Goal: Communication & Community: Ask a question

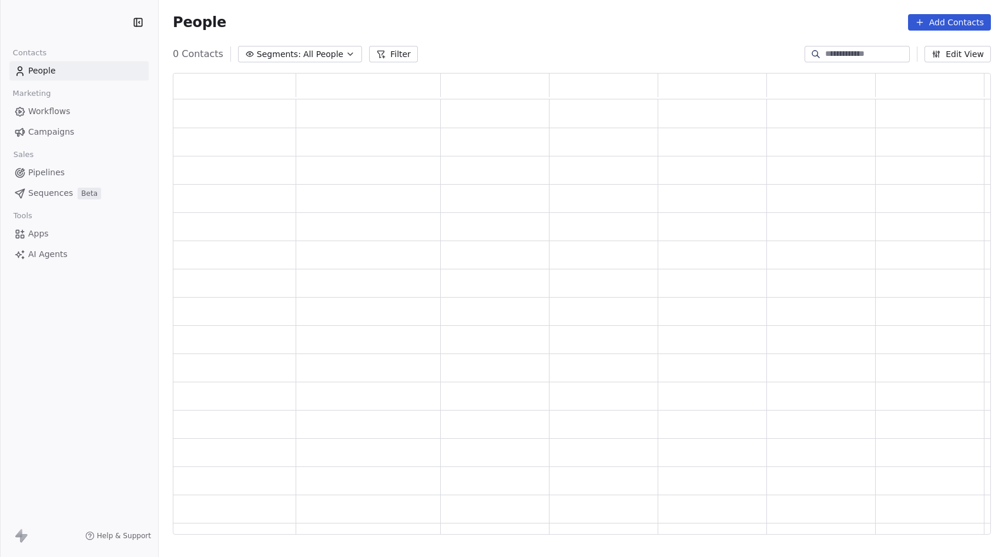
scroll to position [461, 818]
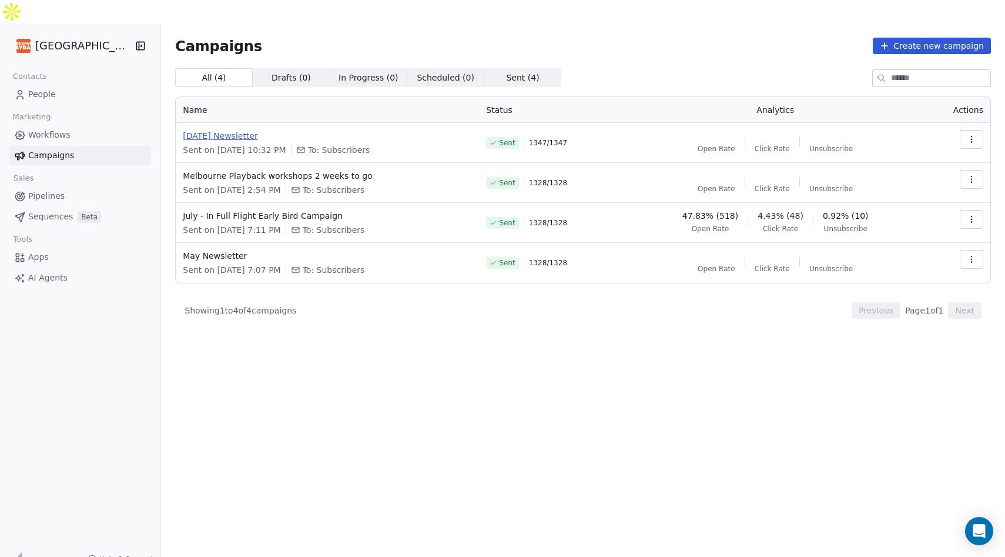
click at [263, 130] on span "[DATE] Newsletter" at bounding box center [327, 136] width 289 height 12
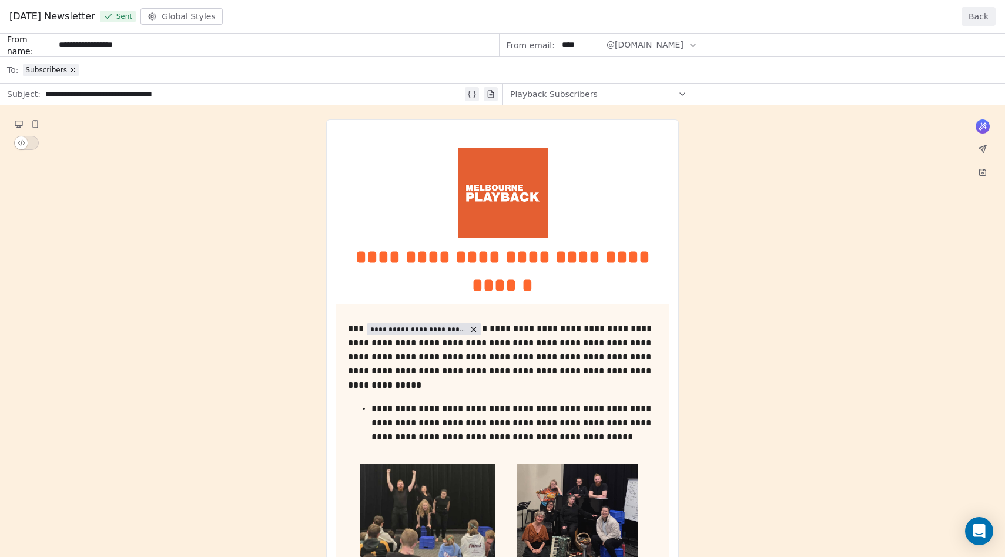
drag, startPoint x: 22, startPoint y: 145, endPoint x: 57, endPoint y: 143, distance: 35.3
drag, startPoint x: 25, startPoint y: 144, endPoint x: 47, endPoint y: 144, distance: 21.7
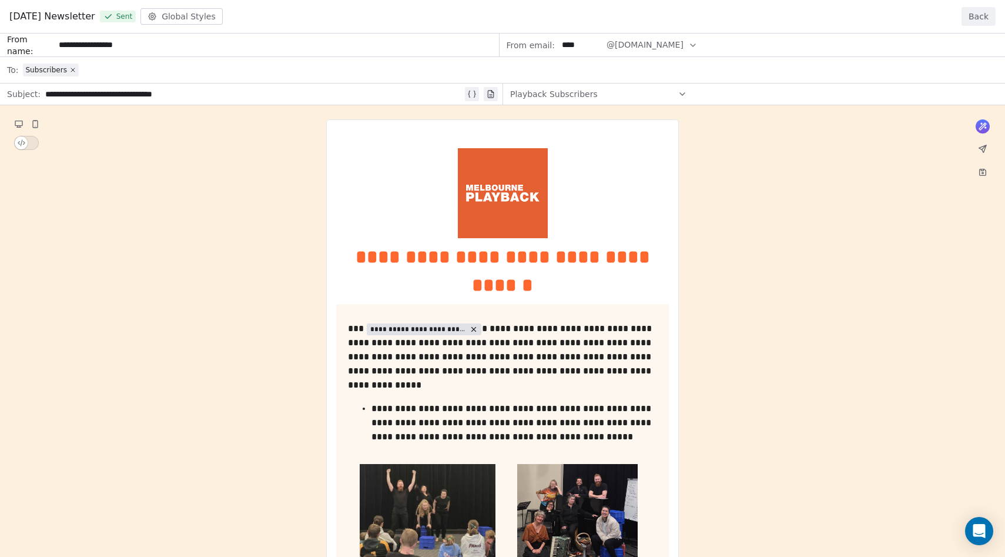
click at [977, 12] on button "Back" at bounding box center [979, 16] width 34 height 19
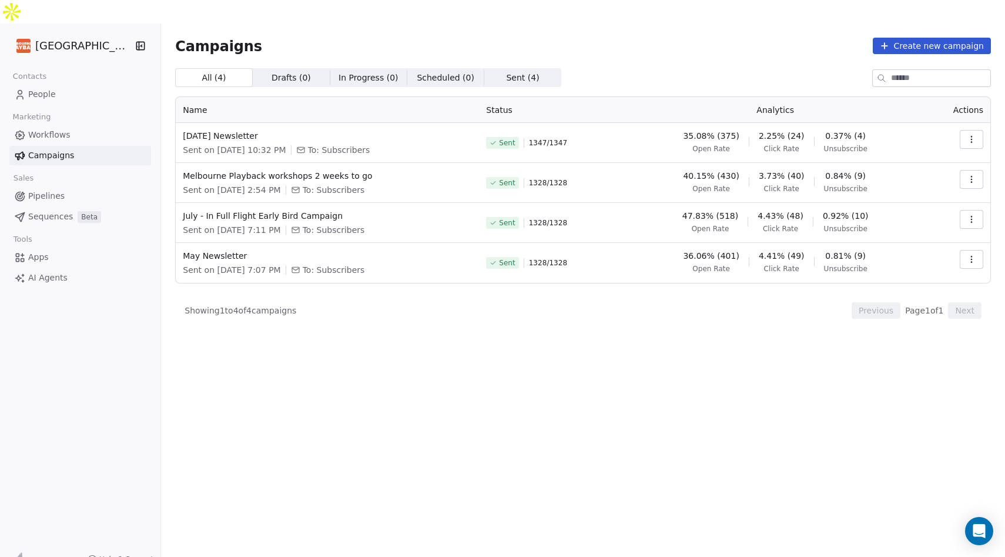
click at [973, 135] on icon "button" at bounding box center [971, 139] width 9 height 9
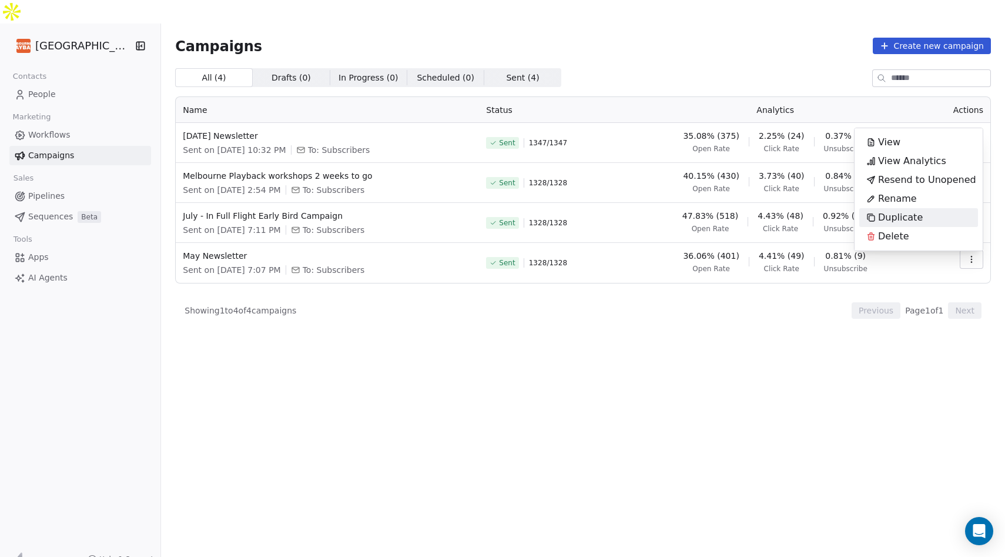
click at [905, 217] on span "Duplicate" at bounding box center [900, 217] width 45 height 14
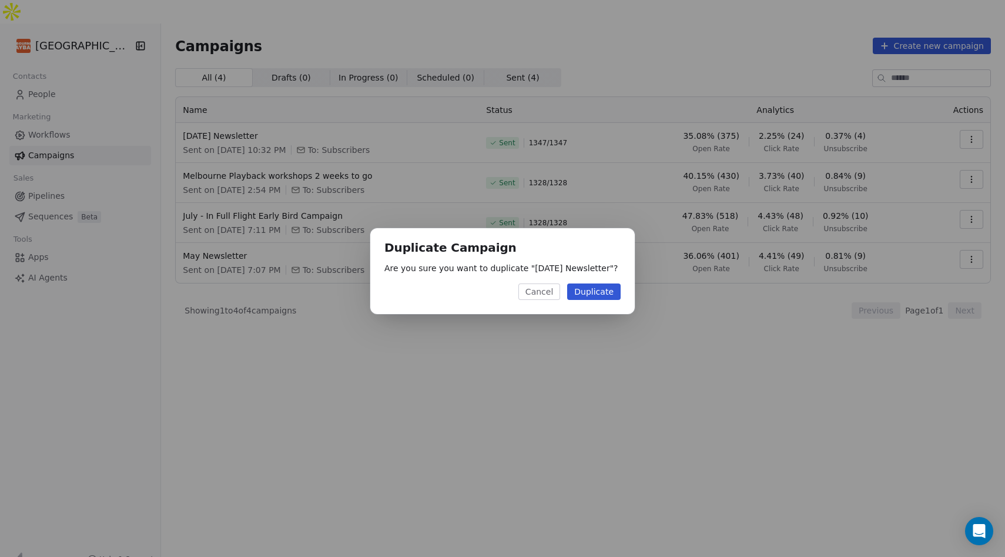
click at [592, 291] on button "Duplicate" at bounding box center [593, 291] width 53 height 16
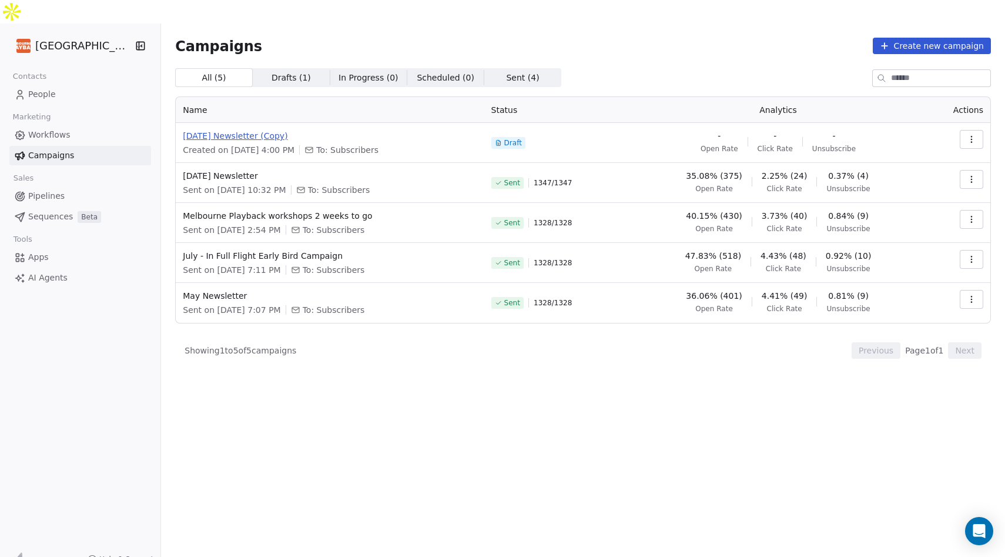
click at [273, 130] on span "[DATE] Newsletter (Copy)" at bounding box center [330, 136] width 294 height 12
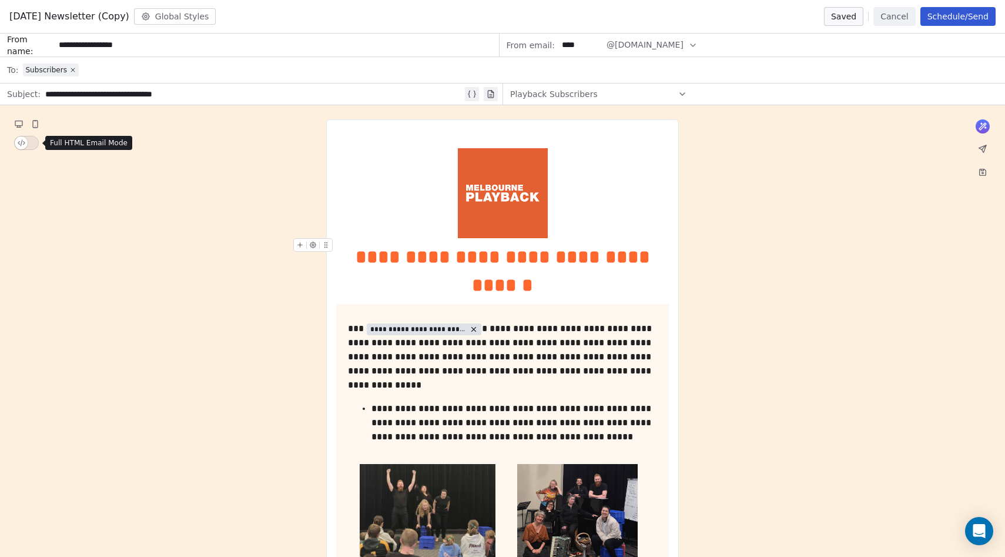
click at [25, 144] on span "button" at bounding box center [21, 142] width 13 height 13
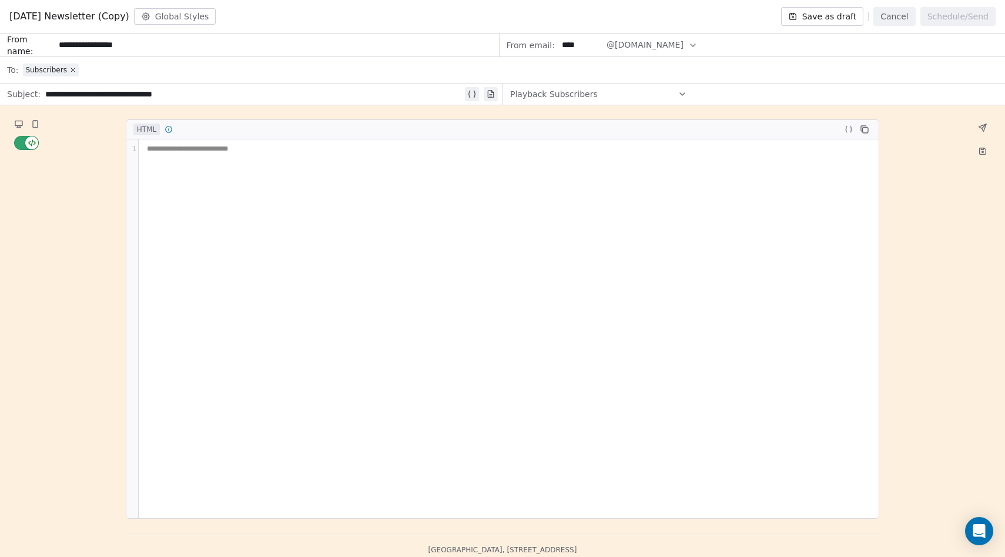
click at [29, 146] on span "button" at bounding box center [31, 142] width 13 height 13
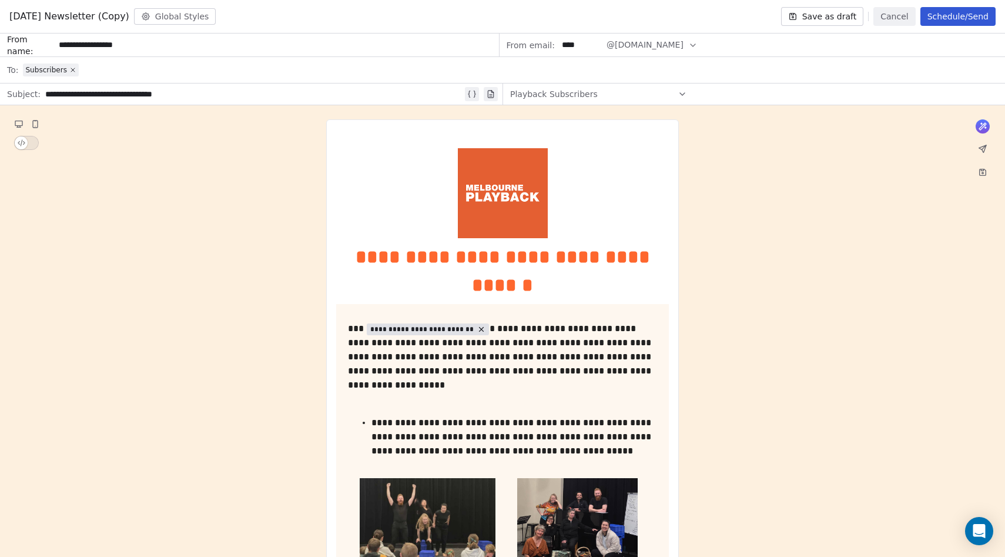
click at [28, 146] on span "button" at bounding box center [21, 142] width 13 height 13
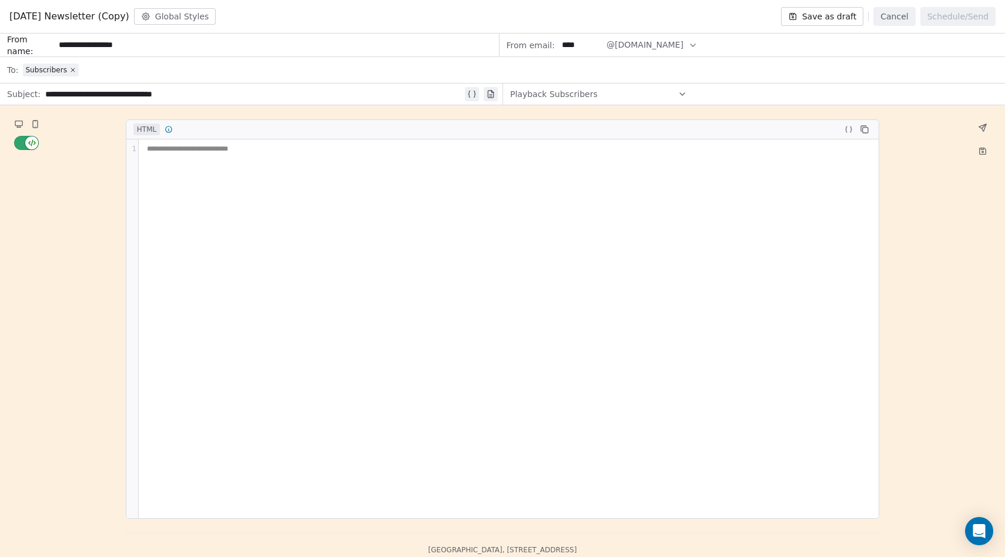
click at [26, 146] on span "button" at bounding box center [31, 142] width 13 height 13
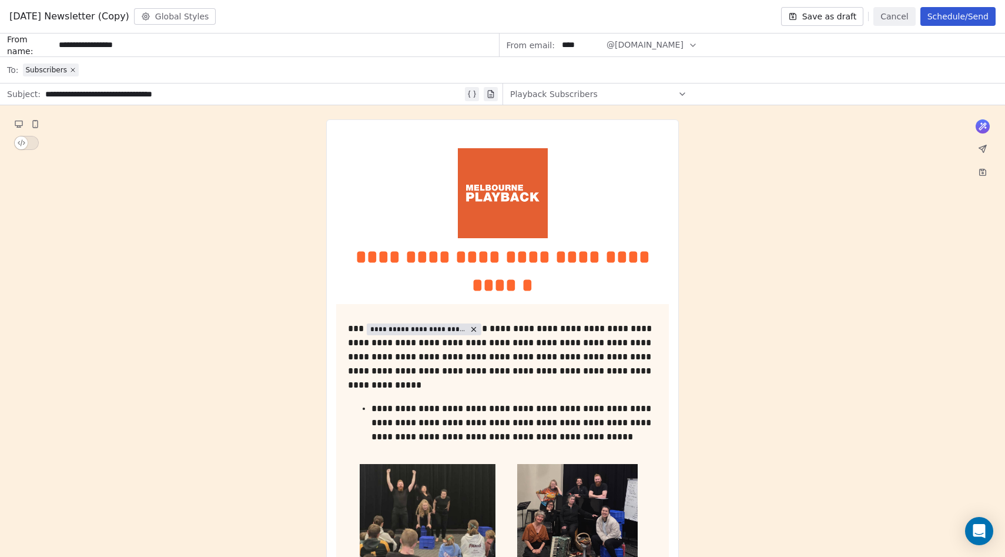
click at [27, 145] on button "button" at bounding box center [26, 143] width 25 height 14
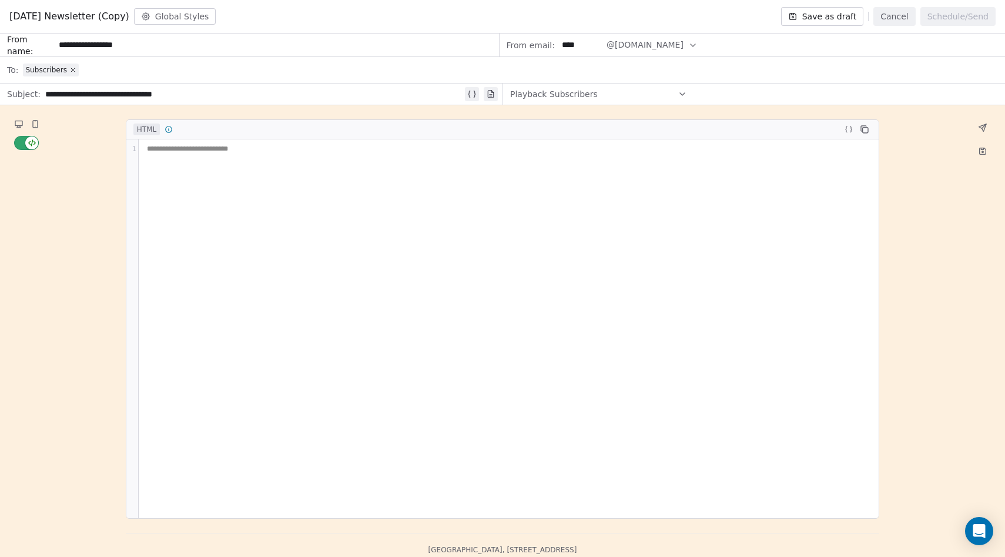
click at [27, 145] on span "button" at bounding box center [31, 142] width 13 height 13
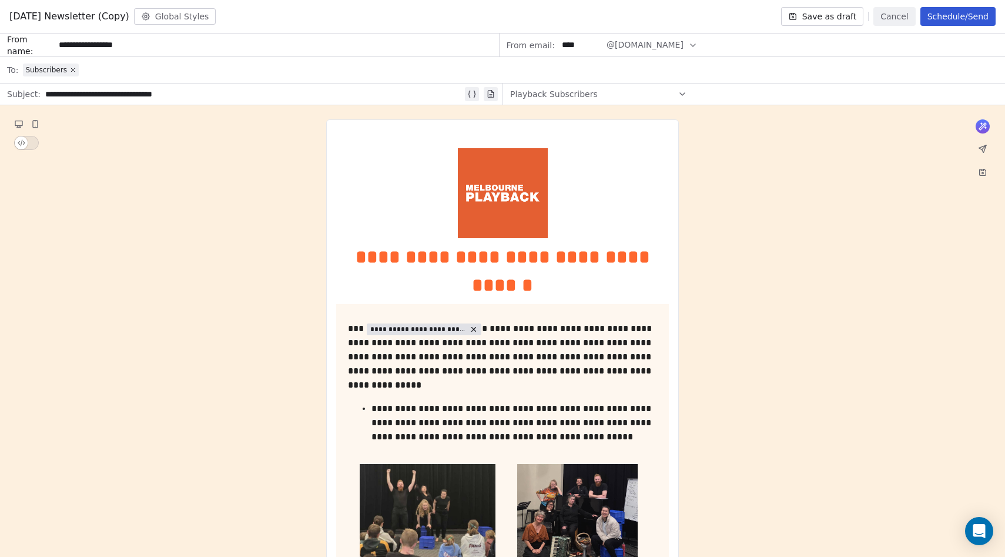
click at [27, 145] on button "button" at bounding box center [26, 143] width 25 height 14
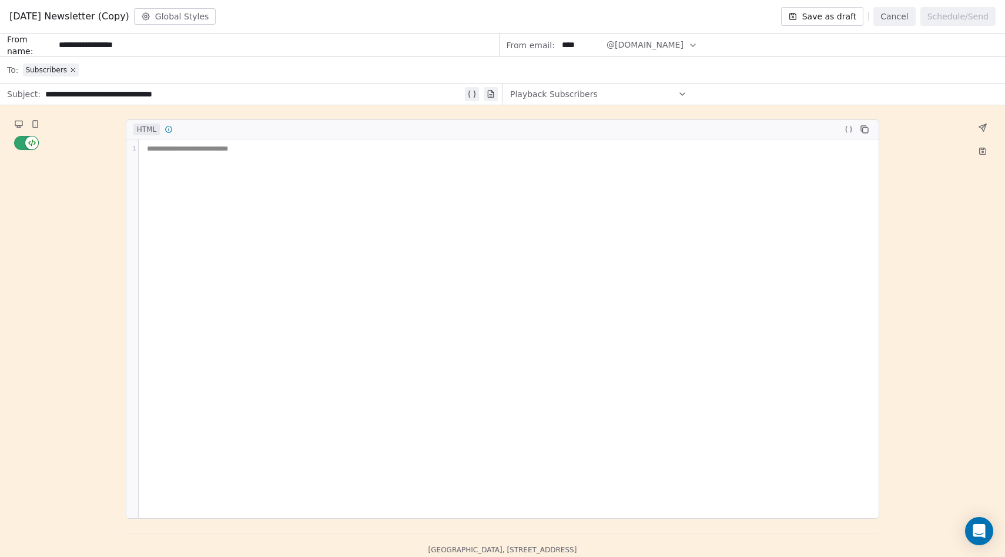
click at [27, 145] on span "button" at bounding box center [31, 142] width 13 height 13
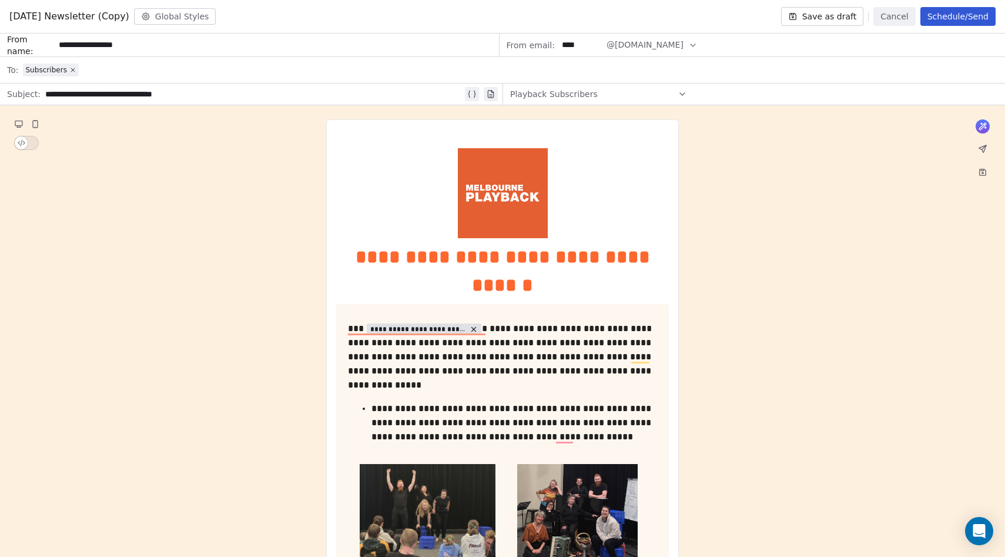
click at [876, 16] on div "Save as draft Cancel Schedule/Send" at bounding box center [888, 16] width 215 height 19
click at [890, 15] on button "Cancel" at bounding box center [894, 16] width 42 height 19
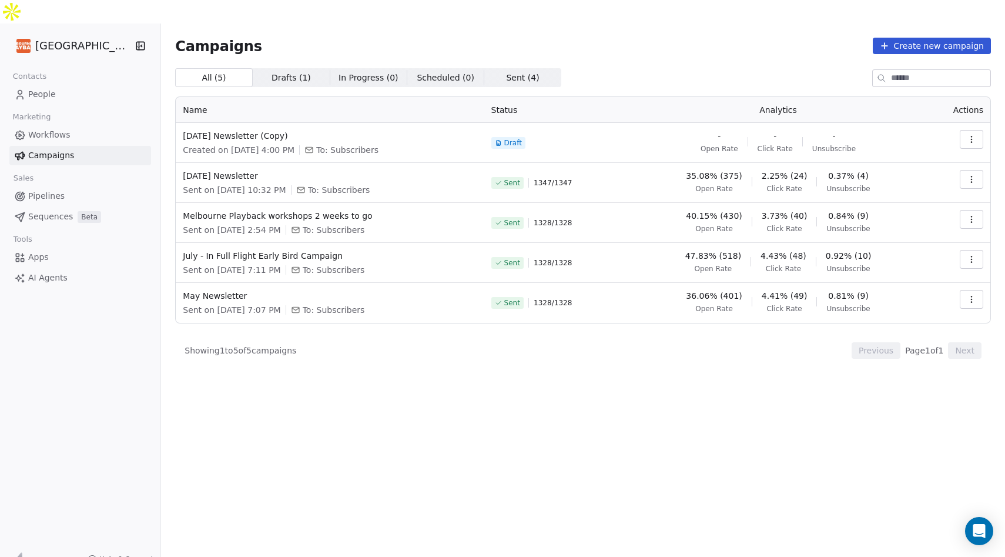
click at [141, 538] on div "Help & Support" at bounding box center [80, 559] width 160 height 42
click at [142, 554] on span "Help & Support" at bounding box center [126, 558] width 54 height 9
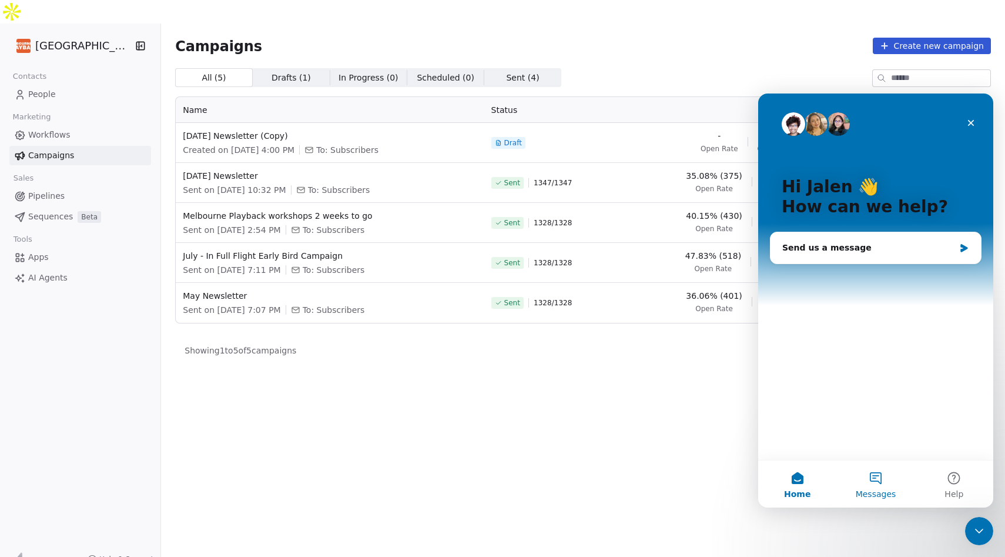
click at [882, 484] on button "Messages" at bounding box center [875, 483] width 78 height 47
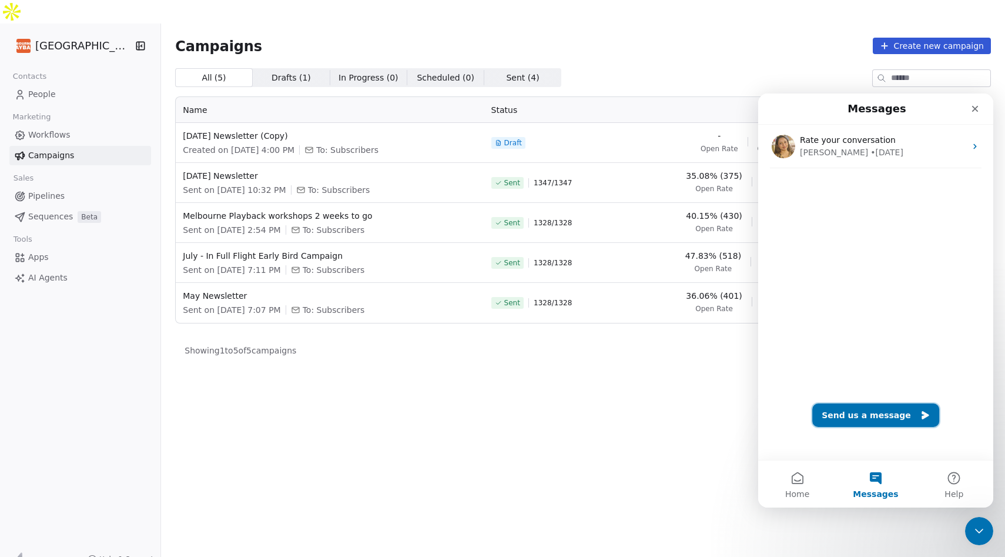
click at [880, 413] on button "Send us a message" at bounding box center [875, 415] width 127 height 24
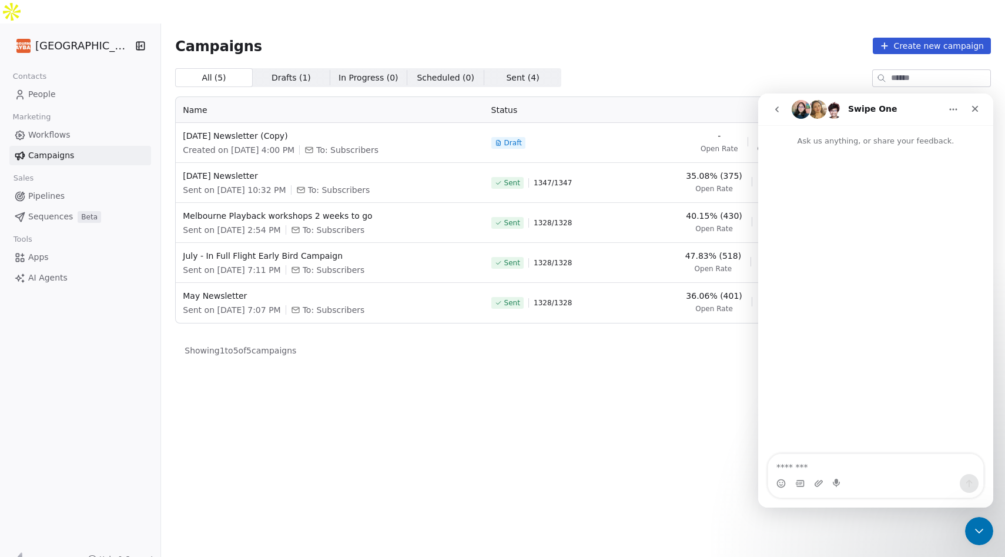
click at [869, 472] on textarea "Message…" at bounding box center [875, 464] width 215 height 20
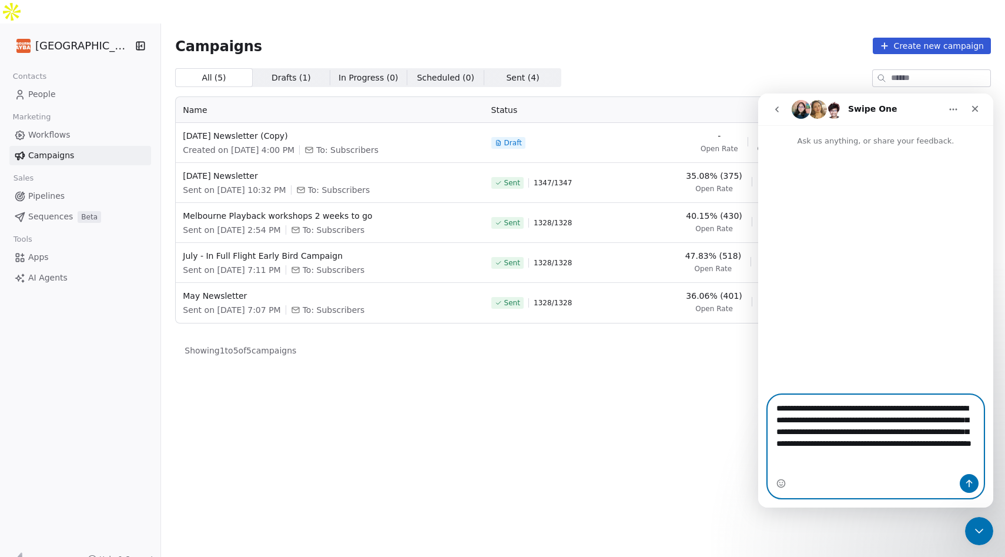
type textarea "**********"
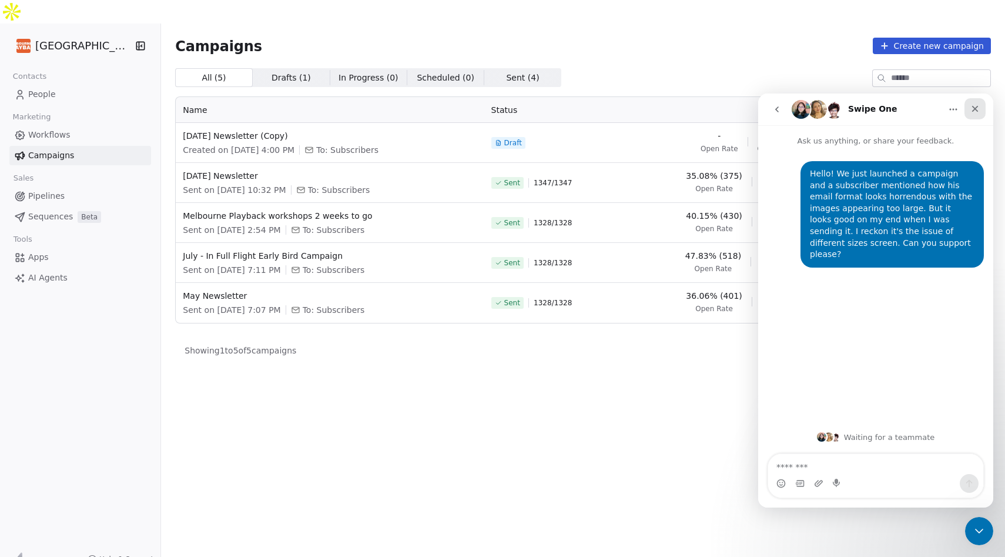
click at [973, 109] on icon "Close" at bounding box center [974, 108] width 9 height 9
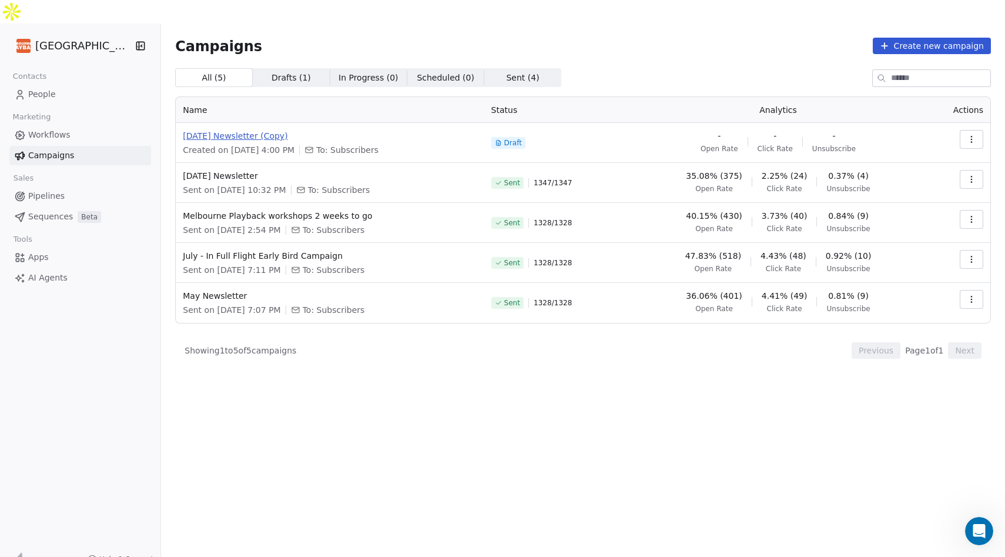
click at [266, 130] on span "[DATE] Newsletter (Copy)" at bounding box center [330, 136] width 294 height 12
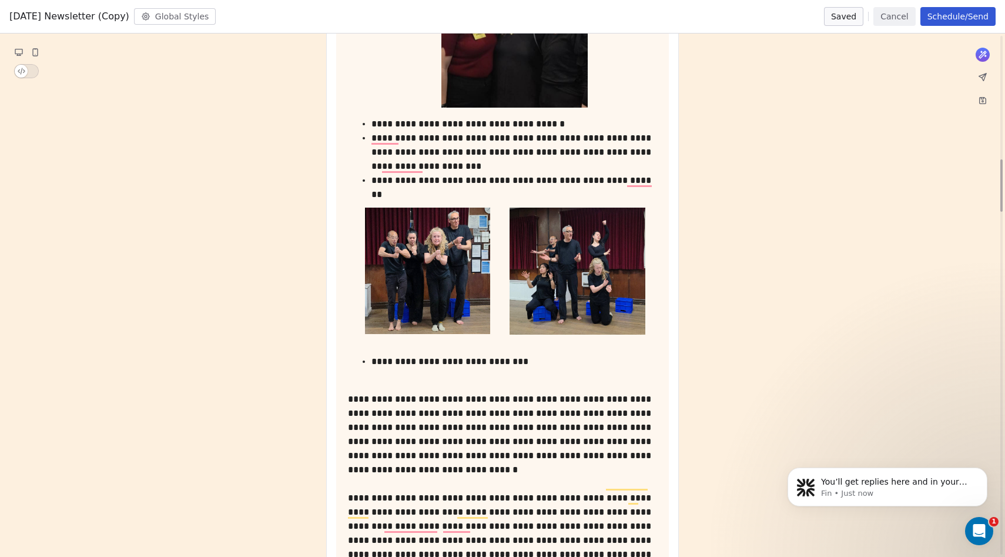
scroll to position [1389, 0]
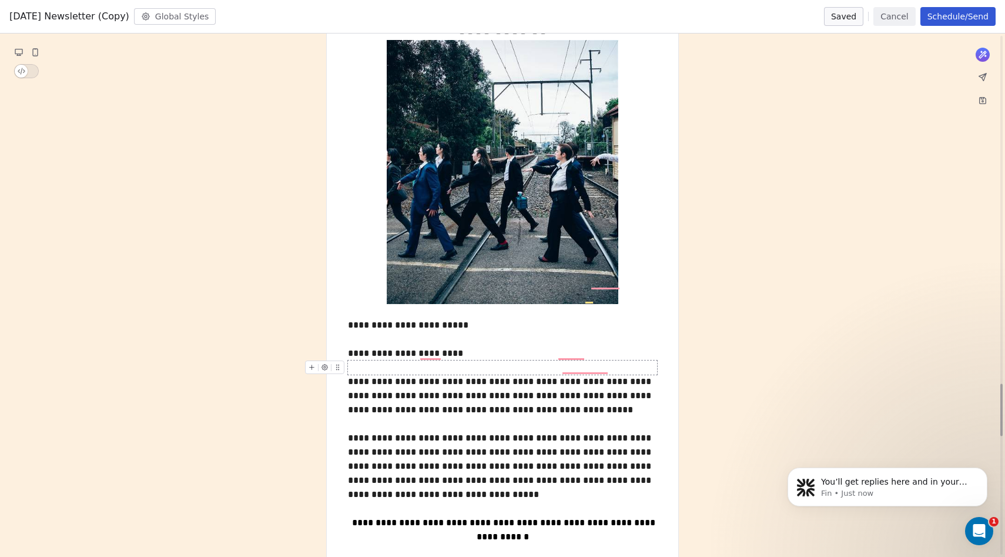
click at [22, 52] on icon at bounding box center [18, 51] width 7 height 5
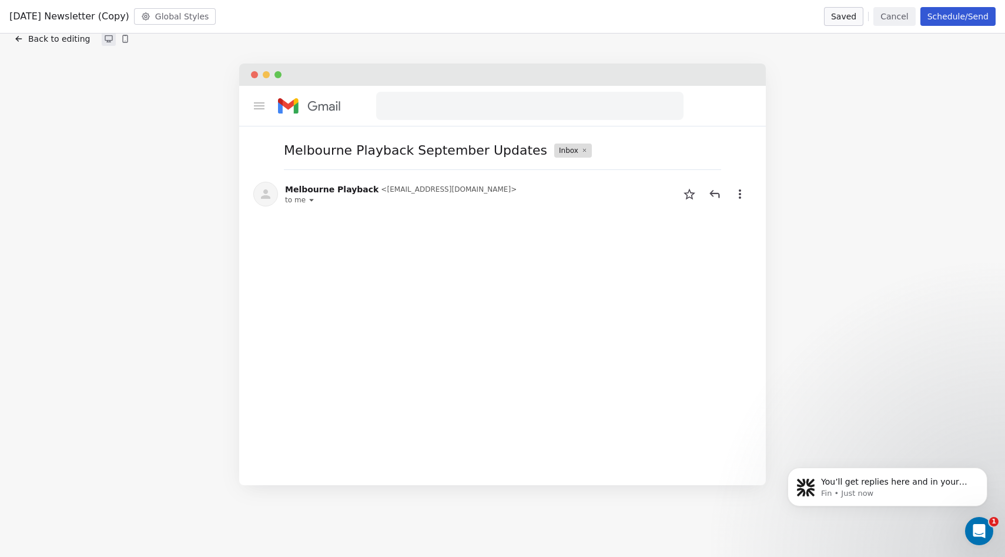
click at [123, 38] on icon at bounding box center [125, 38] width 5 height 7
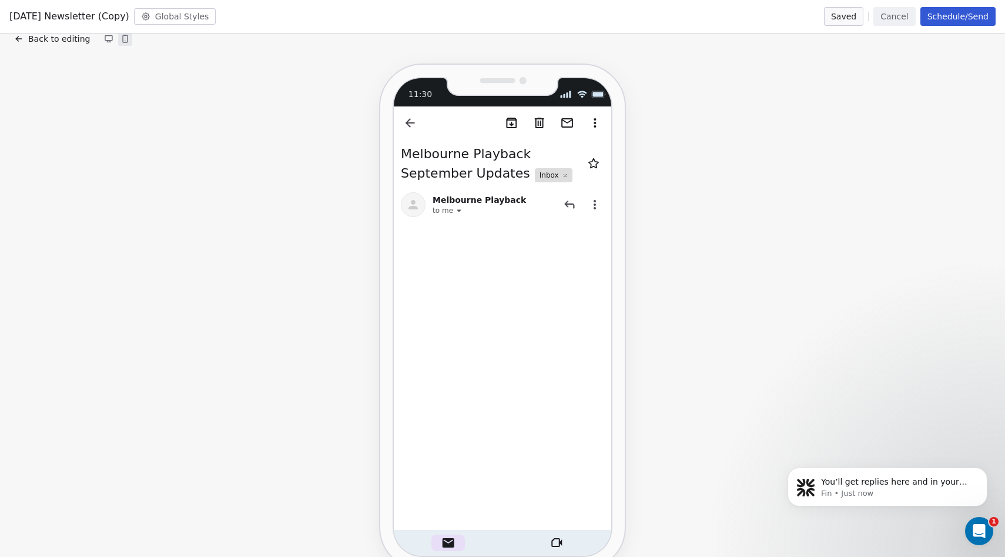
click at [105, 36] on icon at bounding box center [108, 38] width 7 height 5
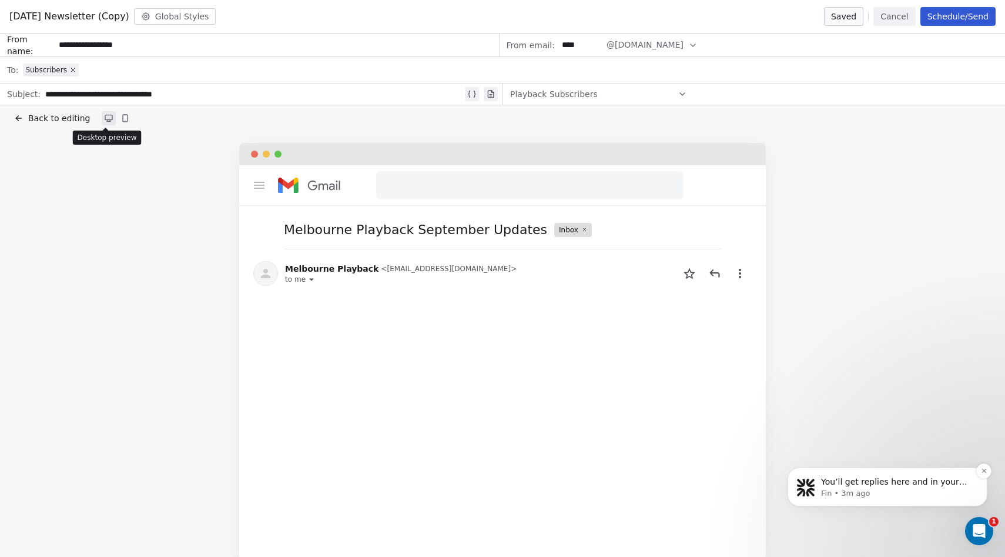
click at [897, 488] on p "Fin • 3m ago" at bounding box center [897, 493] width 152 height 11
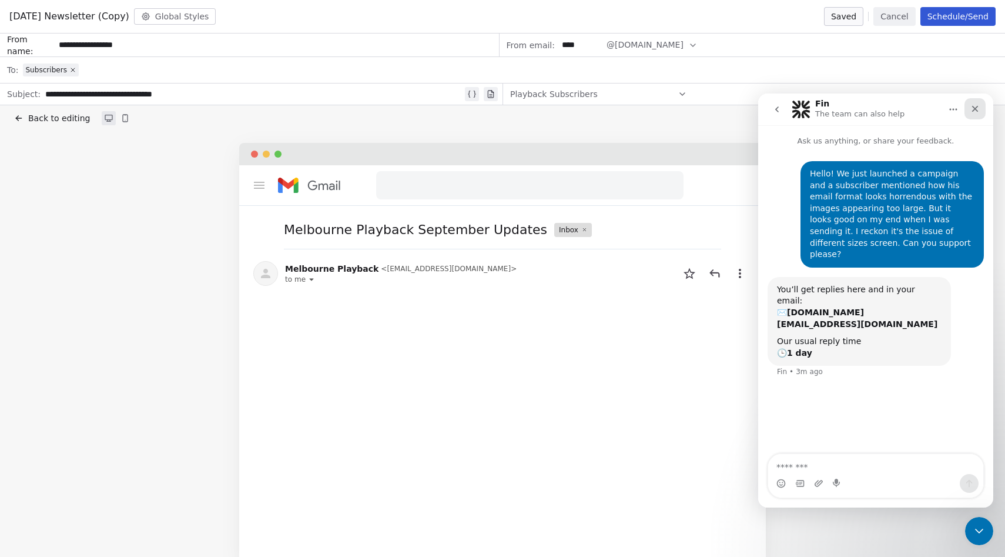
click at [975, 113] on icon "Close" at bounding box center [974, 108] width 9 height 9
